Goal: Navigation & Orientation: Find specific page/section

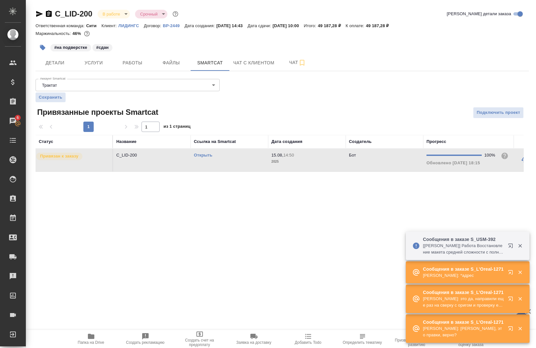
scroll to position [0, 44]
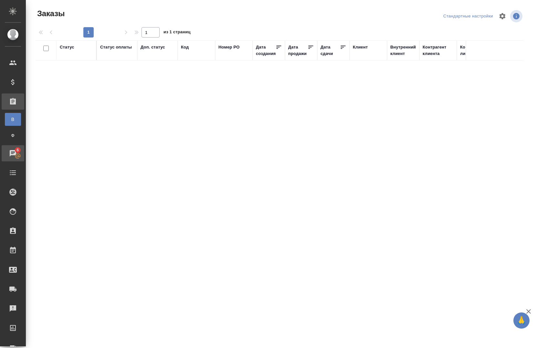
click at [40, 150] on div ".cls-1 fill:#fff; AWATERA [PERSON_NAME] Спецификации Заказы В Все заказы Ф Зака…" at bounding box center [268, 174] width 536 height 348
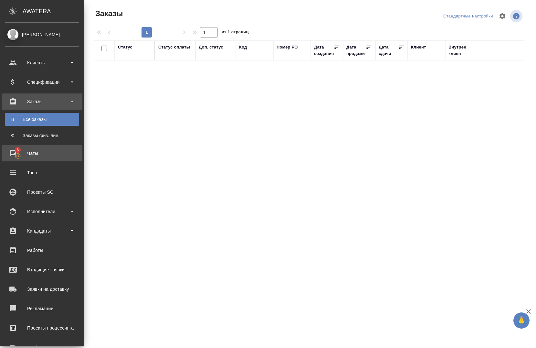
click at [14, 153] on div "Чаты" at bounding box center [42, 153] width 74 height 10
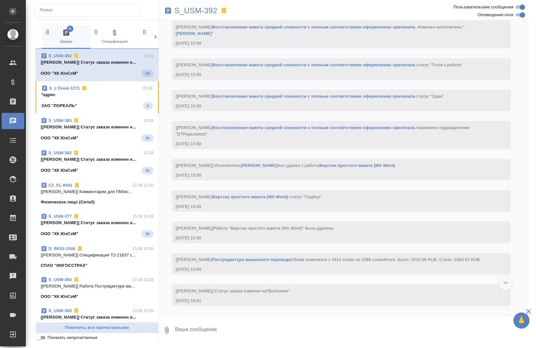
scroll to position [1758, 0]
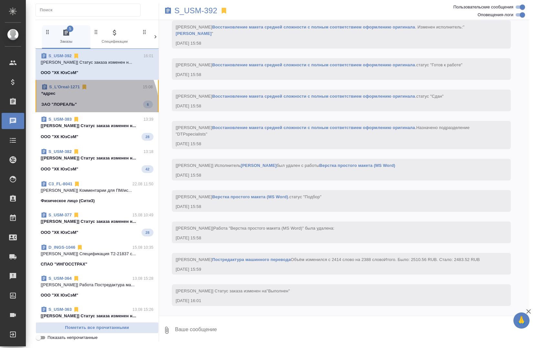
click at [85, 108] on div "ЗАО "ЛОРЕАЛЬ" 6" at bounding box center [96, 104] width 111 height 8
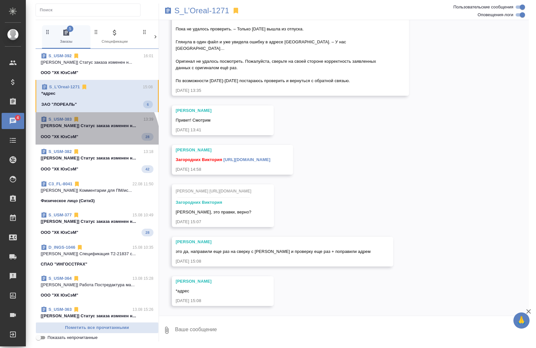
click at [89, 141] on div "S_USM-383 13:39 [[PERSON_NAME]] Статус заказа изменен н... ООО "ХК ЮэСэМ" 28" at bounding box center [97, 128] width 123 height 32
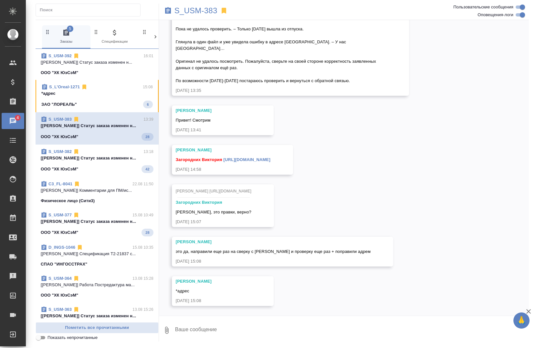
scroll to position [1314, 0]
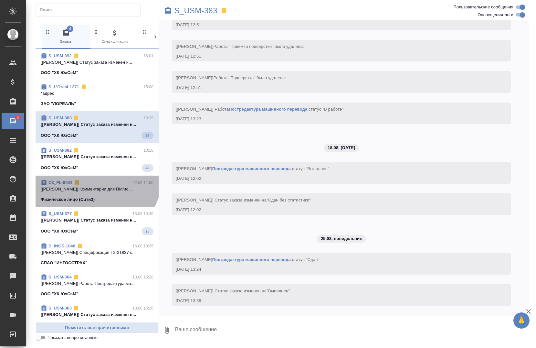
click at [95, 176] on div "C3_FL-8041 22.08 11:50 [[PERSON_NAME]] Комментарии для ПМ/ис... Физическое лицо…" at bounding box center [97, 190] width 123 height 31
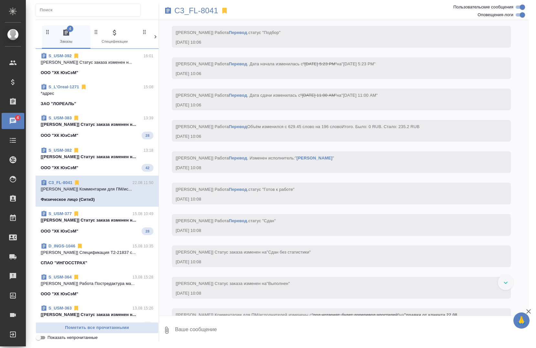
click at [96, 164] on div "ООО "ХК ЮэСэМ" 42" at bounding box center [97, 168] width 113 height 8
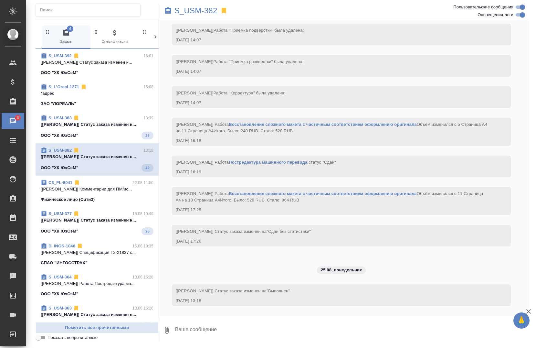
scroll to position [2009, 0]
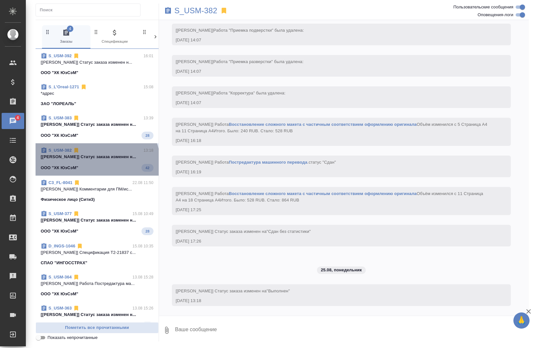
click at [96, 164] on div "ООО "ХК ЮэСэМ" 42" at bounding box center [97, 168] width 113 height 8
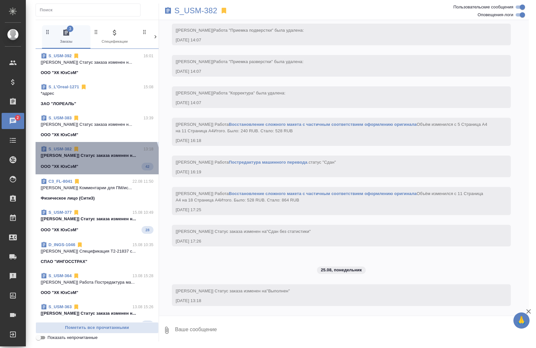
click at [96, 164] on div "ООО "ХК ЮэСэМ" 42" at bounding box center [97, 166] width 113 height 8
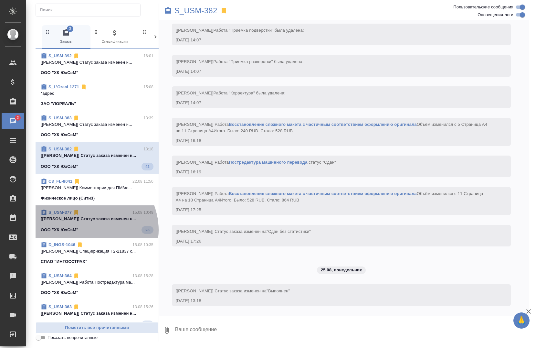
click at [88, 230] on div "ООО "ХК ЮэСэМ" 28" at bounding box center [97, 230] width 113 height 8
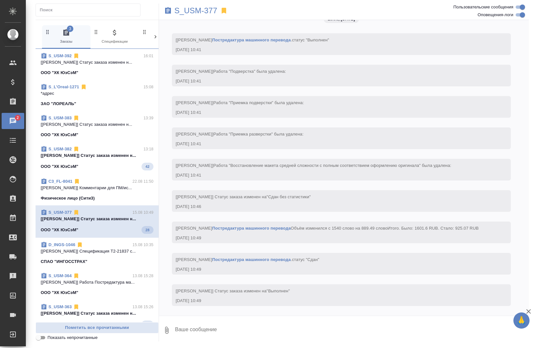
scroll to position [1004, 0]
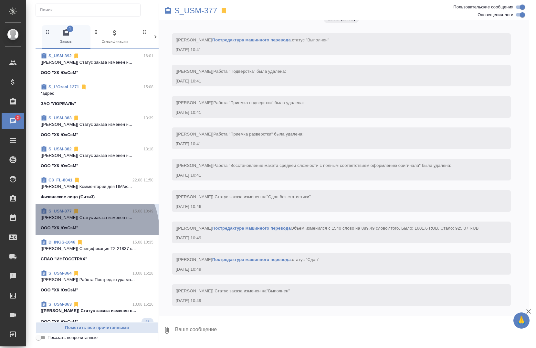
click at [88, 230] on div "ООО "ХК ЮэСэМ"" at bounding box center [97, 228] width 113 height 6
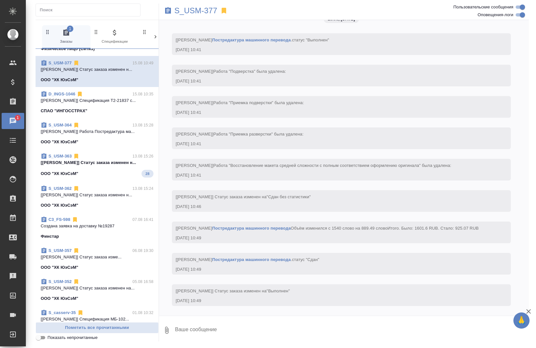
scroll to position [148, 0]
click at [107, 213] on div "C3_FS-598 07.08 16:41 Создана заявка на доставку №19287 Финстар" at bounding box center [97, 227] width 123 height 31
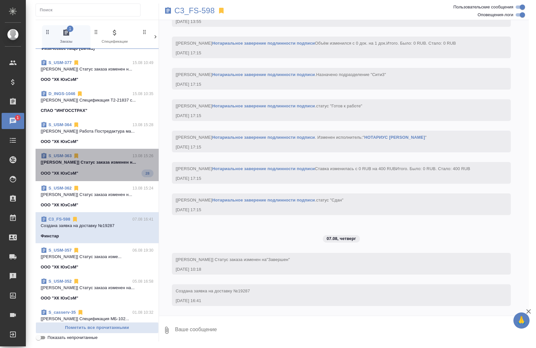
click at [114, 165] on p "[[PERSON_NAME]] Статус заказа изменен н..." at bounding box center [97, 162] width 113 height 6
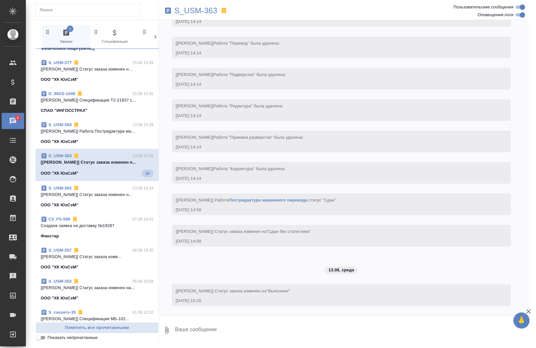
scroll to position [1318, 0]
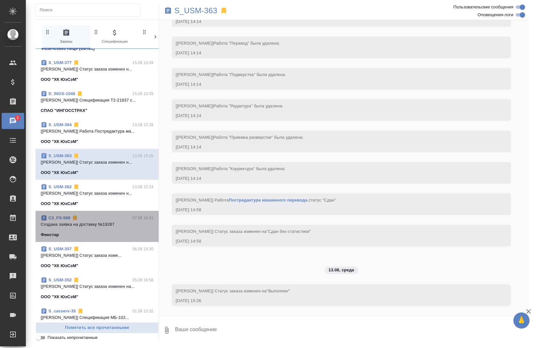
click at [103, 240] on div "C3_FS-598 07.08 16:41 Создана заявка на доставку №19287 Финстар" at bounding box center [97, 226] width 123 height 31
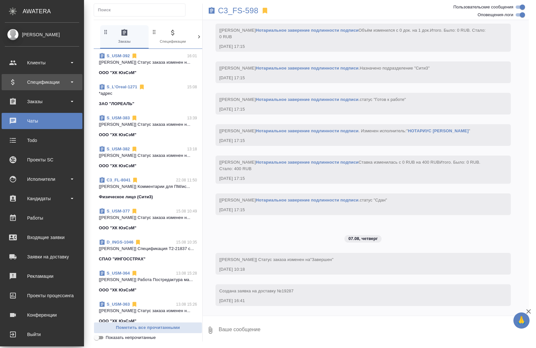
scroll to position [2660, 0]
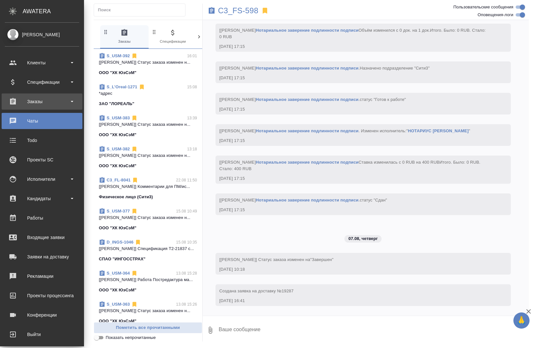
click at [24, 102] on div "Заказы" at bounding box center [42, 102] width 74 height 10
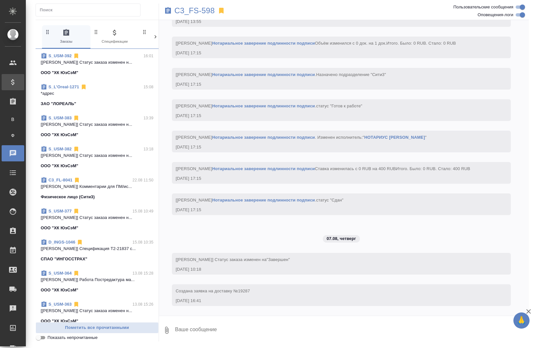
scroll to position [2595, 0]
